Goal: Task Accomplishment & Management: Use online tool/utility

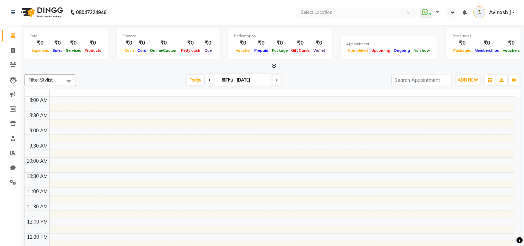
select select "en"
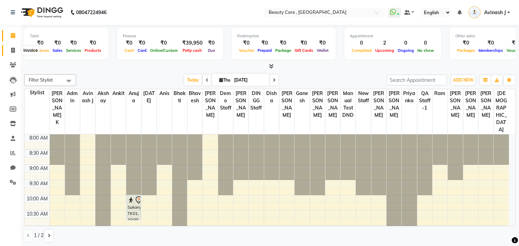
click at [9, 48] on span at bounding box center [13, 51] width 12 height 8
select select "service"
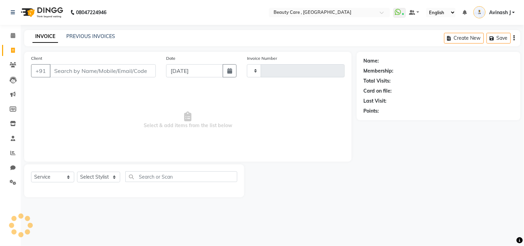
type input "3055"
select select "5646"
click at [91, 178] on select "Select Stylist" at bounding box center [98, 177] width 43 height 11
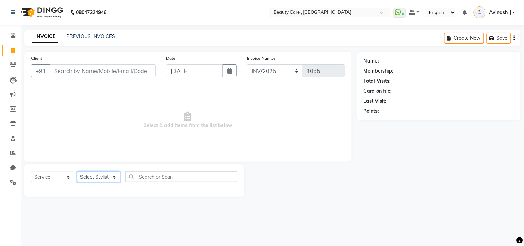
click at [91, 178] on select "Select Stylist Admin Akshay Anis Ankit [PERSON_NAME] [DATE] Avinash [PERSON_NAM…" at bounding box center [98, 177] width 43 height 11
select select "84750"
click at [77, 172] on select "Select Stylist Admin Akshay Anis Ankit [PERSON_NAME] [DATE] Avinash [PERSON_NAM…" at bounding box center [98, 177] width 43 height 11
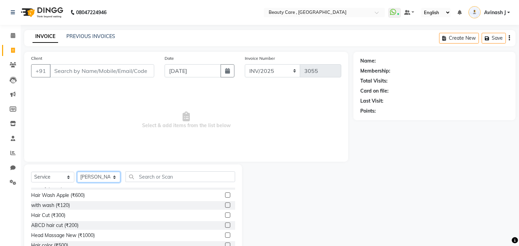
scroll to position [56, 0]
